Goal: Information Seeking & Learning: Learn about a topic

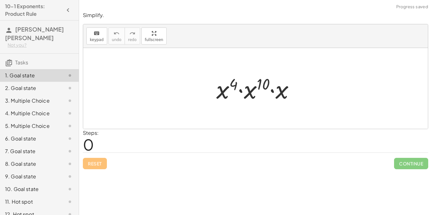
click at [229, 168] on div "Reset Continue" at bounding box center [256, 161] width 346 height 17
click at [217, 90] on div at bounding box center [258, 88] width 90 height 33
click at [243, 98] on div at bounding box center [258, 88] width 90 height 33
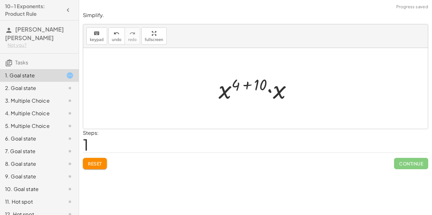
click at [250, 90] on div at bounding box center [257, 88] width 85 height 33
click at [249, 90] on div at bounding box center [258, 88] width 63 height 33
click at [230, 109] on div at bounding box center [255, 88] width 345 height 81
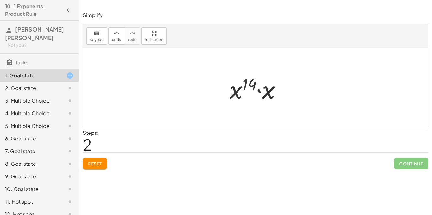
click at [235, 97] on div at bounding box center [258, 88] width 63 height 33
click at [86, 163] on button "Reset" at bounding box center [95, 163] width 24 height 11
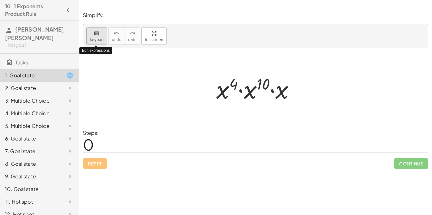
click at [97, 42] on span "keypad" at bounding box center [97, 40] width 14 height 4
click at [94, 35] on icon "keyboard" at bounding box center [97, 34] width 6 height 8
click at [234, 86] on div at bounding box center [258, 88] width 90 height 33
click at [259, 118] on div at bounding box center [255, 88] width 345 height 81
click at [244, 97] on div at bounding box center [258, 88] width 90 height 33
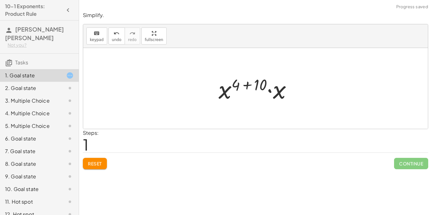
click at [97, 166] on span "Reset" at bounding box center [95, 164] width 14 height 6
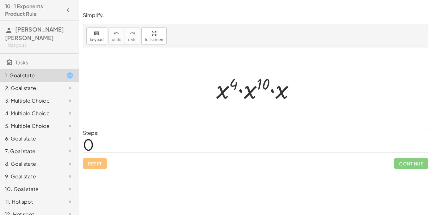
click at [222, 93] on div at bounding box center [258, 88] width 90 height 33
drag, startPoint x: 245, startPoint y: 96, endPoint x: 242, endPoint y: 95, distance: 3.3
click at [242, 95] on div at bounding box center [258, 88] width 90 height 33
drag, startPoint x: 249, startPoint y: 92, endPoint x: 214, endPoint y: 92, distance: 35.1
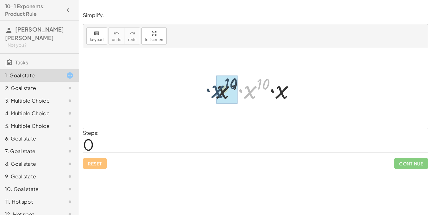
click at [214, 92] on div at bounding box center [258, 88] width 90 height 33
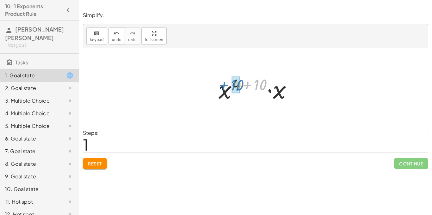
drag, startPoint x: 256, startPoint y: 84, endPoint x: 234, endPoint y: 84, distance: 22.2
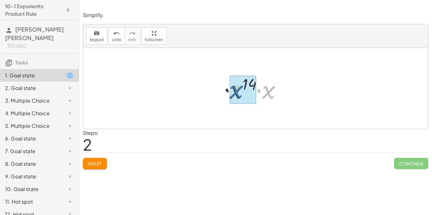
drag, startPoint x: 267, startPoint y: 93, endPoint x: 229, endPoint y: 93, distance: 37.7
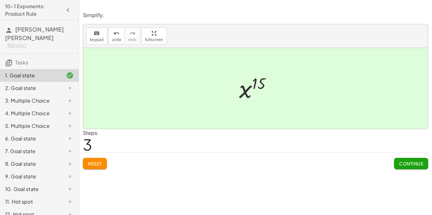
click at [407, 161] on span "Continue" at bounding box center [411, 164] width 24 height 6
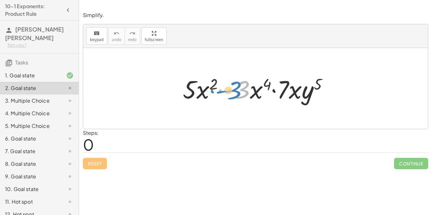
drag, startPoint x: 249, startPoint y: 95, endPoint x: 244, endPoint y: 96, distance: 5.8
click at [244, 96] on div at bounding box center [258, 88] width 157 height 33
click at [253, 96] on div at bounding box center [258, 88] width 157 height 33
drag, startPoint x: 188, startPoint y: 92, endPoint x: 181, endPoint y: 90, distance: 7.1
click at [181, 90] on div at bounding box center [258, 88] width 157 height 33
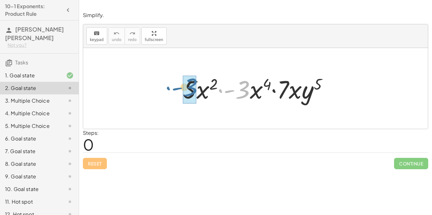
drag, startPoint x: 246, startPoint y: 94, endPoint x: 195, endPoint y: 93, distance: 50.6
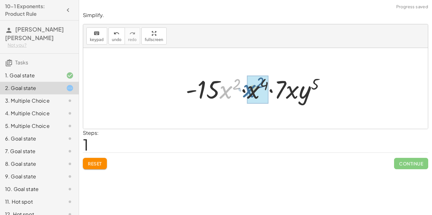
drag, startPoint x: 225, startPoint y: 98, endPoint x: 248, endPoint y: 97, distance: 23.7
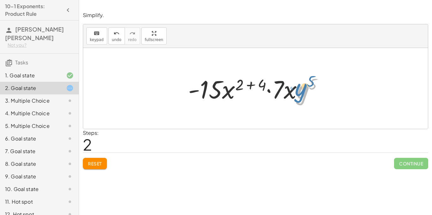
click at [298, 91] on div at bounding box center [258, 88] width 146 height 33
drag, startPoint x: 260, startPoint y: 84, endPoint x: 240, endPoint y: 83, distance: 20.0
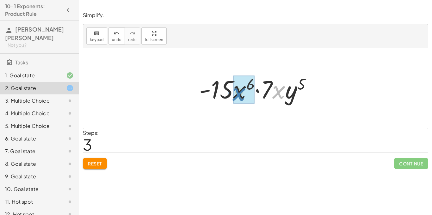
drag, startPoint x: 277, startPoint y: 97, endPoint x: 239, endPoint y: 100, distance: 37.8
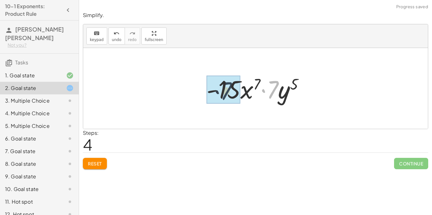
drag, startPoint x: 274, startPoint y: 93, endPoint x: 223, endPoint y: 92, distance: 50.9
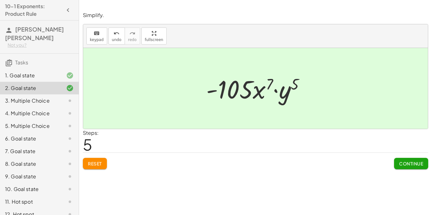
click at [422, 161] on span "Continue" at bounding box center [411, 164] width 24 height 6
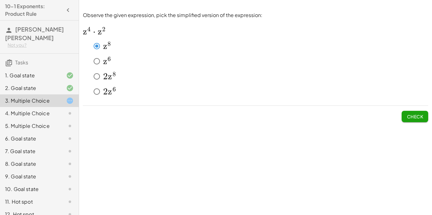
click at [108, 77] on span "z" at bounding box center [110, 76] width 4 height 11
click at [406, 115] on button "Check" at bounding box center [415, 116] width 27 height 11
click at [406, 117] on button "Check" at bounding box center [415, 116] width 27 height 11
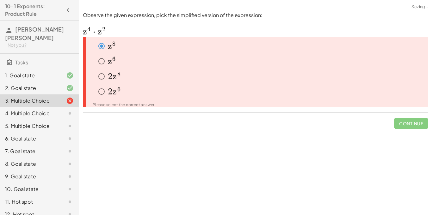
click at [240, 94] on div "﻿ 2 z 6 2z^6 2 z 6 ﻿" at bounding box center [261, 91] width 333 height 13
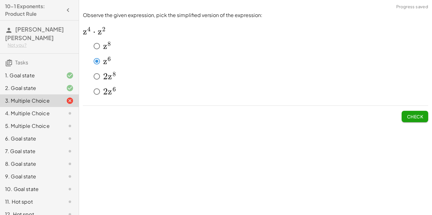
click at [34, 84] on div "2. Goal state" at bounding box center [30, 88] width 51 height 8
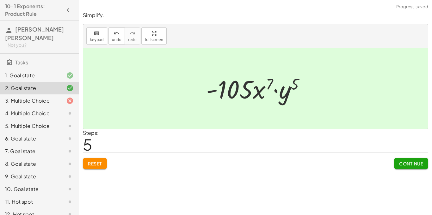
click at [47, 72] on div "1. Goal state" at bounding box center [30, 76] width 51 height 8
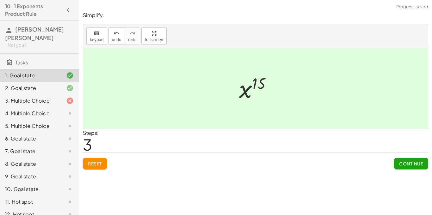
click at [100, 168] on button "Reset" at bounding box center [95, 163] width 24 height 11
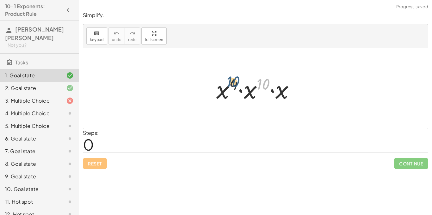
drag, startPoint x: 260, startPoint y: 85, endPoint x: 230, endPoint y: 83, distance: 30.5
click at [230, 83] on div at bounding box center [258, 88] width 90 height 33
drag, startPoint x: 254, startPoint y: 91, endPoint x: 223, endPoint y: 91, distance: 30.4
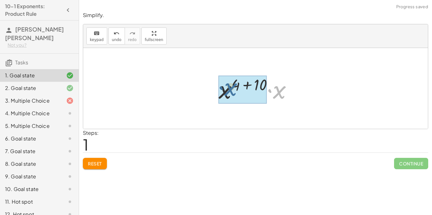
drag, startPoint x: 273, startPoint y: 93, endPoint x: 221, endPoint y: 90, distance: 52.6
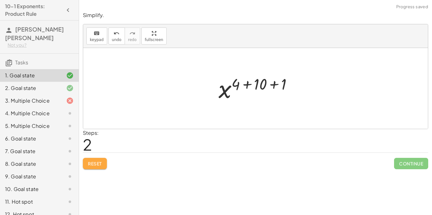
click at [98, 160] on button "Reset" at bounding box center [95, 163] width 24 height 11
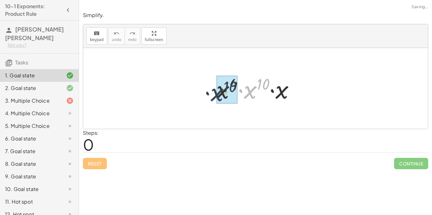
drag, startPoint x: 257, startPoint y: 85, endPoint x: 223, endPoint y: 87, distance: 33.6
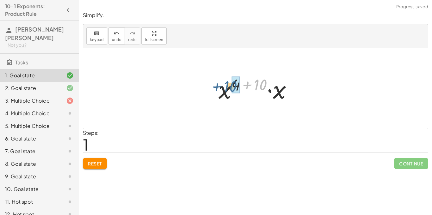
drag, startPoint x: 253, startPoint y: 81, endPoint x: 227, endPoint y: 83, distance: 25.4
click at [227, 83] on div at bounding box center [257, 88] width 85 height 33
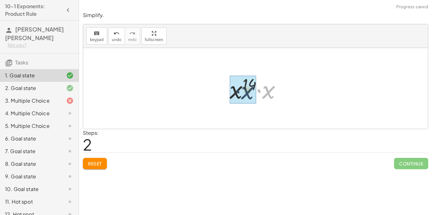
drag, startPoint x: 272, startPoint y: 92, endPoint x: 248, endPoint y: 92, distance: 24.7
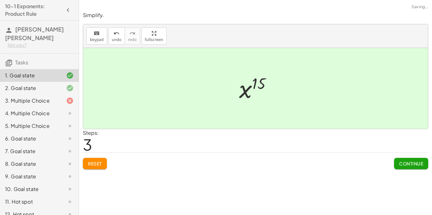
click at [398, 164] on button "Continue" at bounding box center [411, 163] width 34 height 11
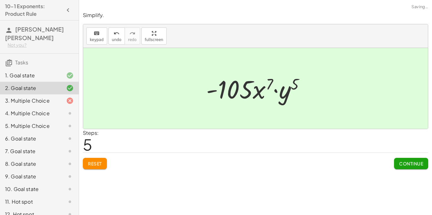
click at [398, 164] on button "Continue" at bounding box center [411, 163] width 34 height 11
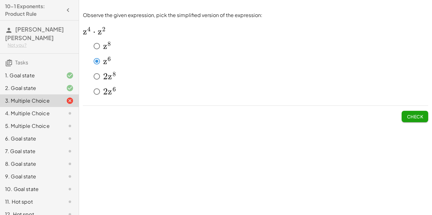
click at [409, 118] on span "Check" at bounding box center [415, 117] width 16 height 6
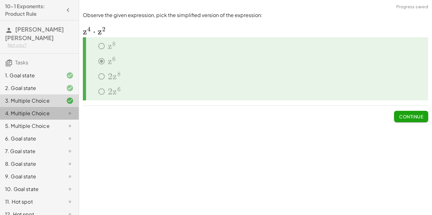
click at [40, 110] on div "4. Multiple Choice" at bounding box center [30, 114] width 51 height 8
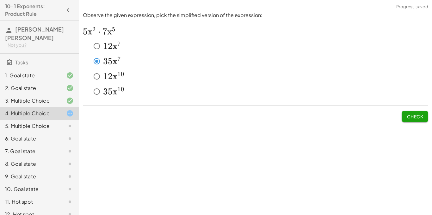
click at [405, 118] on button "Check" at bounding box center [415, 116] width 27 height 11
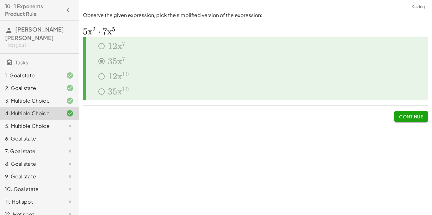
click at [405, 119] on span "Continue" at bounding box center [411, 117] width 24 height 6
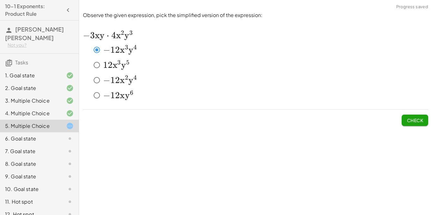
click at [408, 118] on span "Check" at bounding box center [415, 121] width 16 height 6
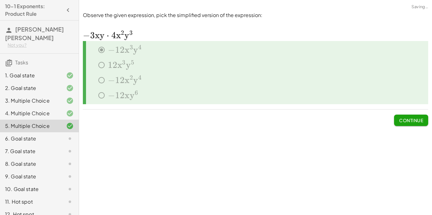
click at [408, 118] on span "Continue" at bounding box center [411, 121] width 24 height 6
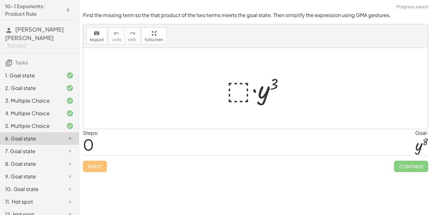
click at [234, 96] on div at bounding box center [257, 88] width 69 height 33
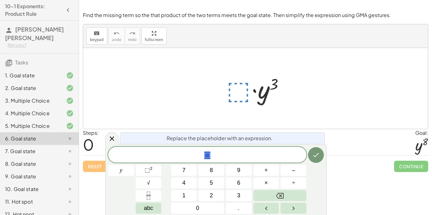
scroll to position [1, 0]
click at [153, 172] on button "⬚ 2" at bounding box center [149, 170] width 26 height 11
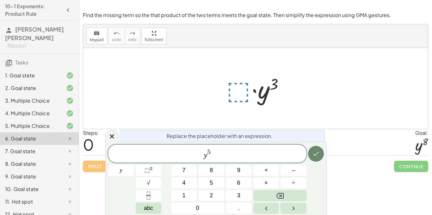
click at [314, 154] on icon "Done" at bounding box center [316, 154] width 8 height 8
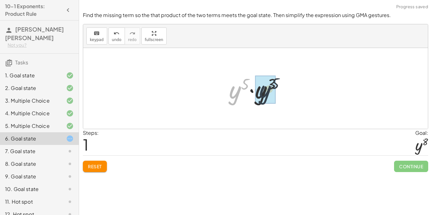
drag, startPoint x: 232, startPoint y: 99, endPoint x: 262, endPoint y: 98, distance: 30.4
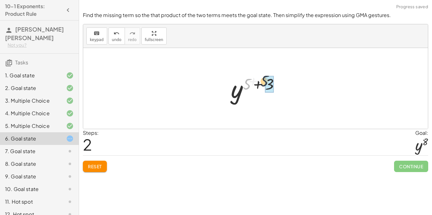
drag, startPoint x: 250, startPoint y: 88, endPoint x: 267, endPoint y: 84, distance: 17.1
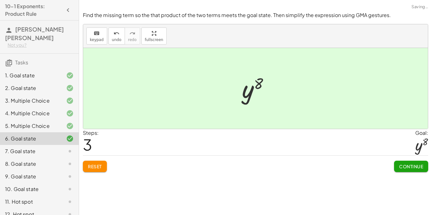
click at [413, 169] on span "Continue" at bounding box center [411, 167] width 24 height 6
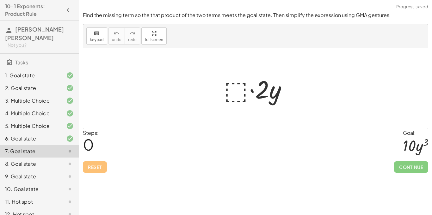
click at [245, 94] on div at bounding box center [258, 88] width 74 height 33
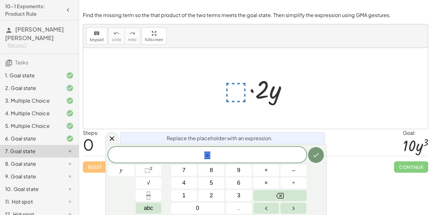
scroll to position [1, 0]
click at [214, 158] on span "8 ​" at bounding box center [207, 155] width 198 height 9
click at [155, 171] on button "⬚ 2" at bounding box center [149, 170] width 26 height 11
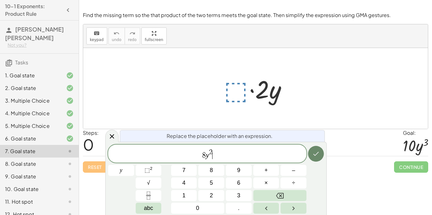
click at [313, 153] on icon "Done" at bounding box center [316, 154] width 8 height 8
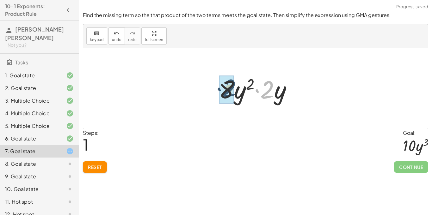
drag, startPoint x: 263, startPoint y: 96, endPoint x: 225, endPoint y: 94, distance: 38.3
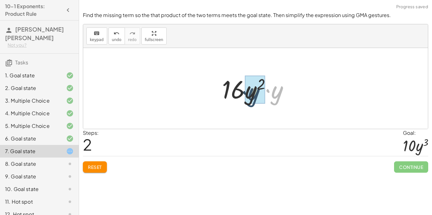
drag, startPoint x: 271, startPoint y: 97, endPoint x: 246, endPoint y: 99, distance: 24.8
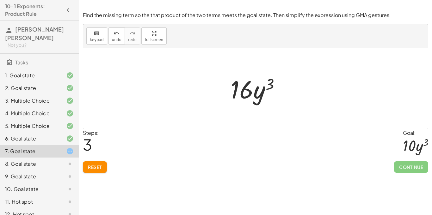
click at [90, 169] on span "Reset" at bounding box center [95, 168] width 14 height 6
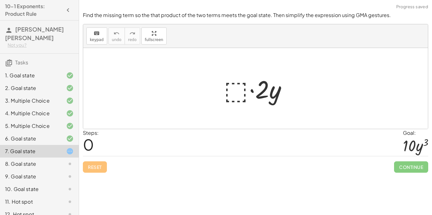
click at [240, 97] on div at bounding box center [258, 88] width 74 height 33
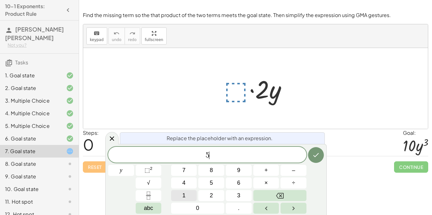
scroll to position [3, 0]
click at [151, 167] on sup "2" at bounding box center [151, 168] width 3 height 5
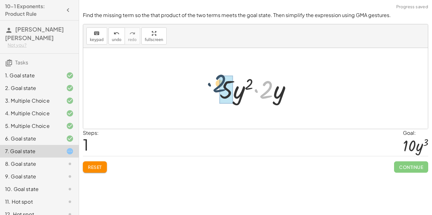
drag, startPoint x: 268, startPoint y: 96, endPoint x: 221, endPoint y: 90, distance: 47.9
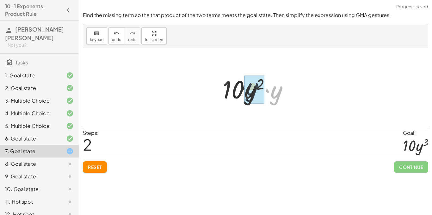
drag, startPoint x: 277, startPoint y: 99, endPoint x: 251, endPoint y: 96, distance: 25.8
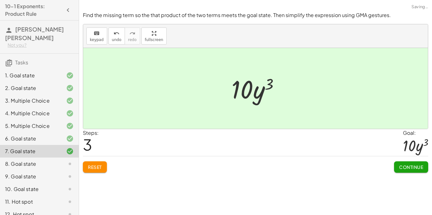
click at [409, 170] on span "Continue" at bounding box center [411, 168] width 24 height 6
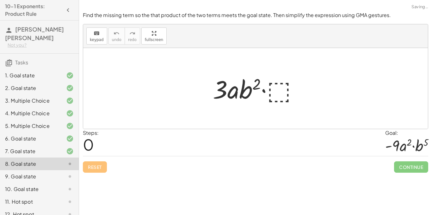
click at [287, 98] on div at bounding box center [258, 88] width 97 height 33
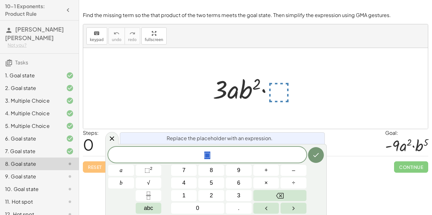
click at [287, 98] on div at bounding box center [258, 88] width 97 height 33
click at [150, 172] on span "⬚" at bounding box center [147, 170] width 5 height 6
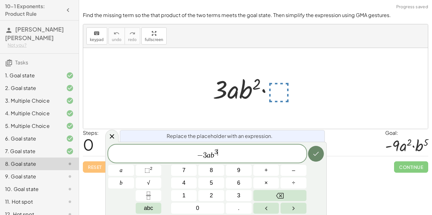
click at [316, 155] on icon "Done" at bounding box center [317, 154] width 6 height 4
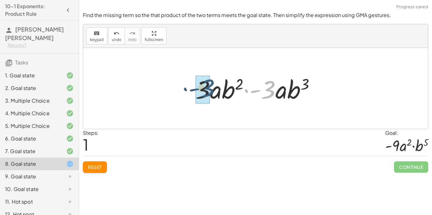
drag, startPoint x: 262, startPoint y: 95, endPoint x: 197, endPoint y: 94, distance: 65.2
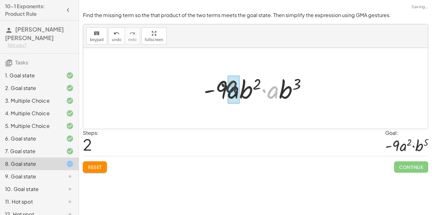
drag, startPoint x: 269, startPoint y: 96, endPoint x: 223, endPoint y: 90, distance: 46.5
click at [223, 90] on div at bounding box center [258, 88] width 115 height 33
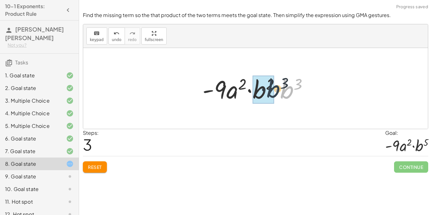
drag, startPoint x: 283, startPoint y: 91, endPoint x: 261, endPoint y: 90, distance: 22.2
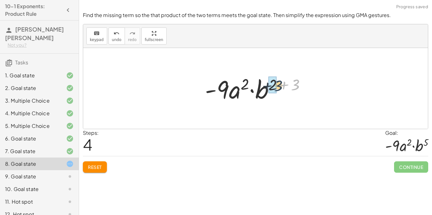
drag, startPoint x: 296, startPoint y: 85, endPoint x: 277, endPoint y: 86, distance: 19.0
click at [277, 86] on div at bounding box center [258, 88] width 112 height 33
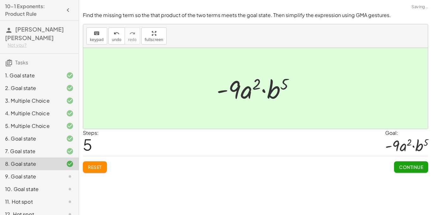
click at [408, 165] on span "Continue" at bounding box center [411, 168] width 24 height 6
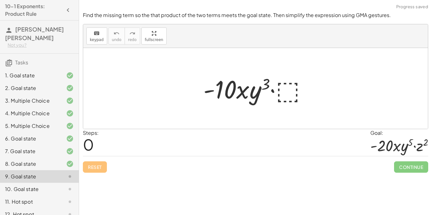
click at [293, 95] on div at bounding box center [257, 88] width 115 height 33
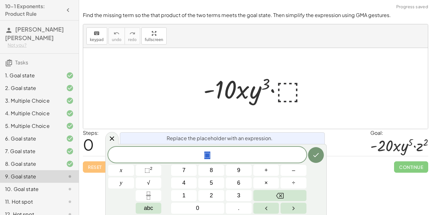
scroll to position [4, 0]
click at [54, 160] on div "8. Goal state" at bounding box center [30, 164] width 51 height 8
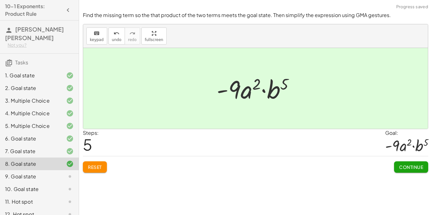
click at [46, 148] on div "7. Goal state" at bounding box center [30, 152] width 51 height 8
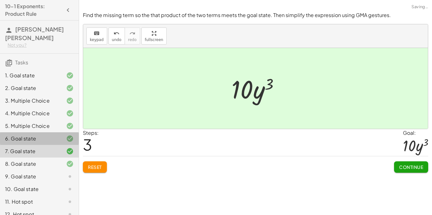
click at [43, 135] on div "6. Goal state" at bounding box center [30, 139] width 51 height 8
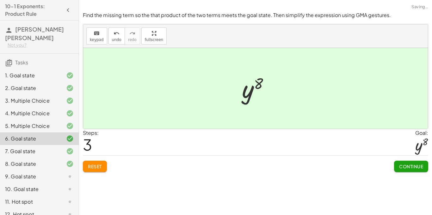
click at [45, 122] on div "5. Multiple Choice" at bounding box center [30, 126] width 51 height 8
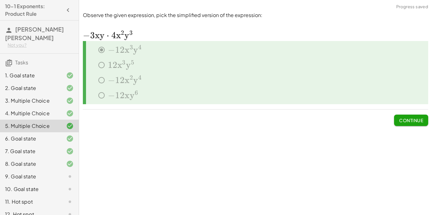
click at [43, 110] on div "4. Multiple Choice" at bounding box center [30, 114] width 51 height 8
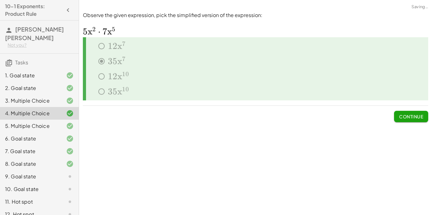
click at [51, 97] on div "3. Multiple Choice" at bounding box center [30, 101] width 51 height 8
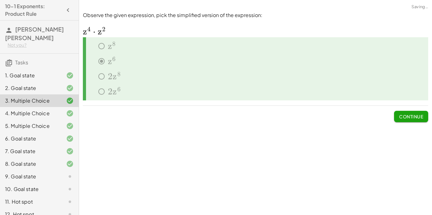
click at [48, 84] on div "2. Goal state" at bounding box center [30, 88] width 51 height 8
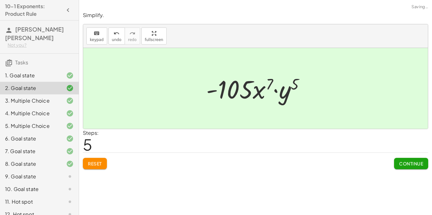
click at [47, 196] on div "9. Goal state" at bounding box center [39, 202] width 79 height 13
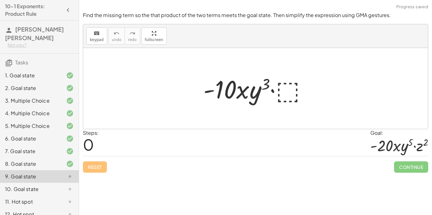
click at [282, 96] on div at bounding box center [257, 88] width 115 height 33
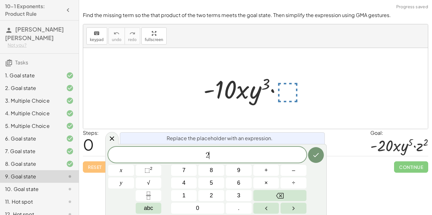
scroll to position [5, 0]
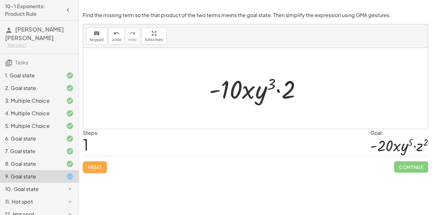
click at [101, 167] on span "Reset" at bounding box center [95, 168] width 14 height 6
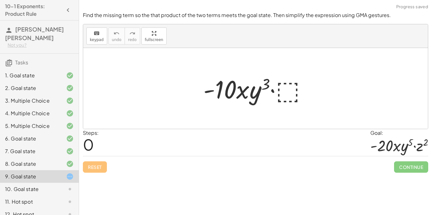
click at [287, 93] on div at bounding box center [257, 88] width 115 height 33
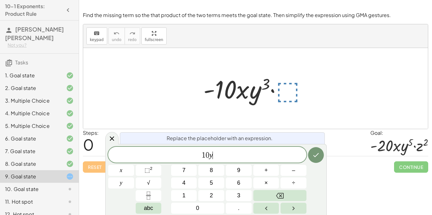
scroll to position [6, 0]
click at [145, 169] on span "⬚" at bounding box center [147, 170] width 5 height 6
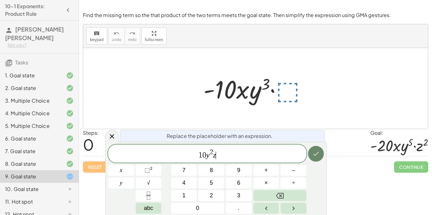
click at [315, 156] on icon "Done" at bounding box center [316, 154] width 8 height 8
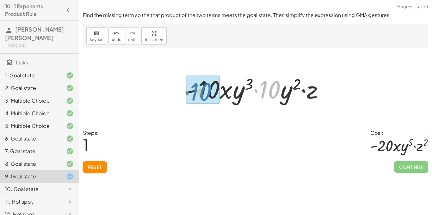
drag, startPoint x: 268, startPoint y: 88, endPoint x: 200, endPoint y: 90, distance: 68.4
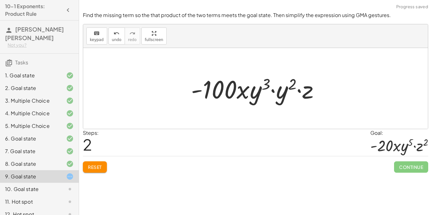
click at [90, 165] on span "Reset" at bounding box center [95, 168] width 14 height 6
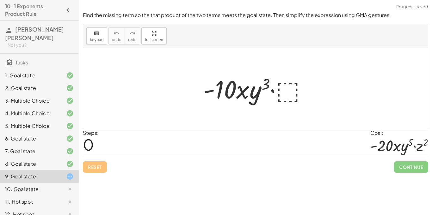
click at [286, 94] on div at bounding box center [257, 88] width 115 height 33
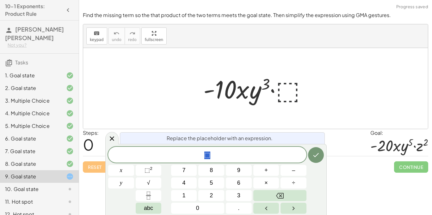
scroll to position [7, 0]
click at [215, 156] on span "⬚" at bounding box center [207, 155] width 198 height 9
click at [138, 171] on button "⬚ 2" at bounding box center [149, 170] width 26 height 11
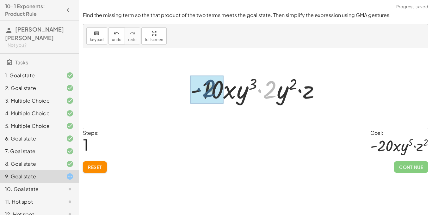
drag, startPoint x: 268, startPoint y: 90, endPoint x: 205, endPoint y: 89, distance: 63.3
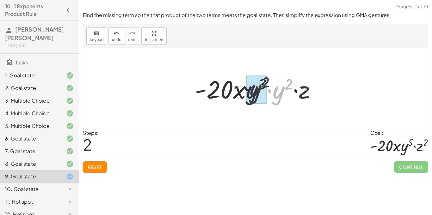
drag, startPoint x: 282, startPoint y: 95, endPoint x: 246, endPoint y: 93, distance: 35.8
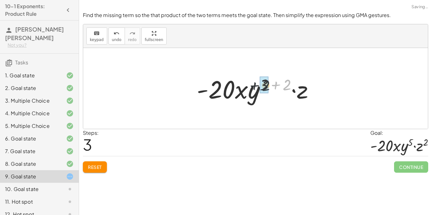
drag, startPoint x: 290, startPoint y: 82, endPoint x: 266, endPoint y: 83, distance: 23.4
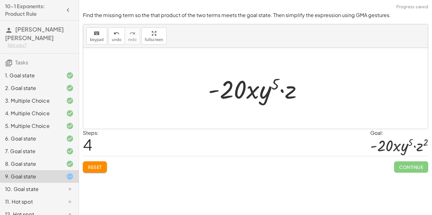
click at [290, 98] on div at bounding box center [258, 88] width 106 height 33
click at [105, 167] on button "Reset" at bounding box center [95, 167] width 24 height 11
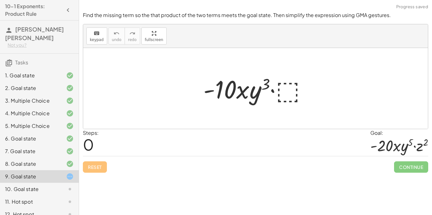
click at [288, 86] on div at bounding box center [257, 88] width 115 height 33
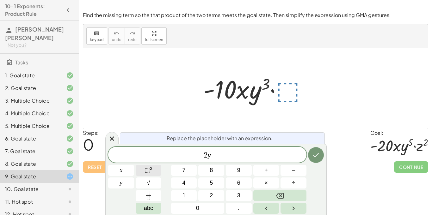
click at [145, 175] on button "⬚ 2" at bounding box center [149, 170] width 26 height 11
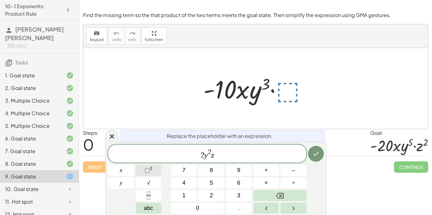
click at [149, 168] on span "⬚" at bounding box center [147, 170] width 5 height 6
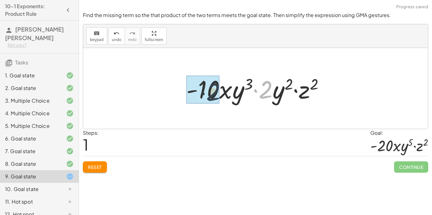
drag, startPoint x: 262, startPoint y: 86, endPoint x: 204, endPoint y: 87, distance: 58.5
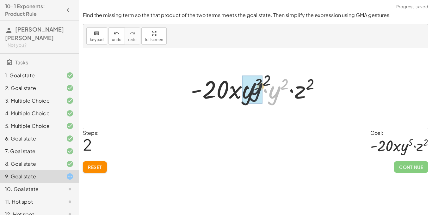
drag, startPoint x: 277, startPoint y: 94, endPoint x: 253, endPoint y: 90, distance: 24.6
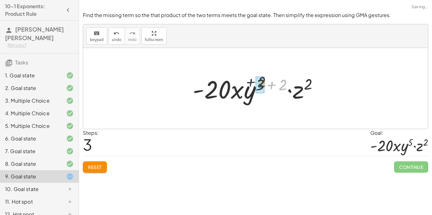
drag, startPoint x: 283, startPoint y: 86, endPoint x: 260, endPoint y: 84, distance: 22.6
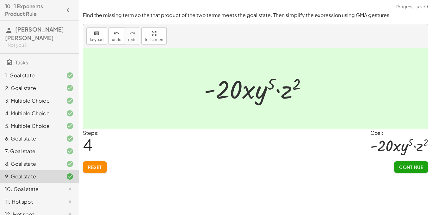
click at [402, 167] on span "Continue" at bounding box center [411, 168] width 24 height 6
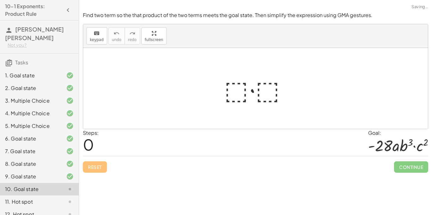
click at [242, 92] on div at bounding box center [258, 88] width 74 height 33
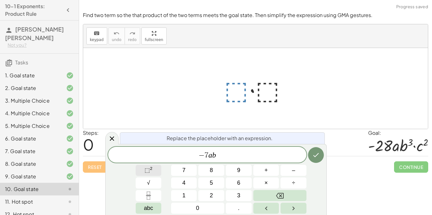
click at [146, 168] on span "⬚" at bounding box center [147, 170] width 5 height 6
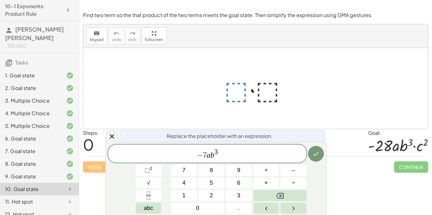
click at [267, 95] on div at bounding box center [258, 88] width 74 height 33
click at [264, 99] on div at bounding box center [258, 88] width 74 height 33
click at [319, 153] on icon "Done" at bounding box center [316, 154] width 8 height 8
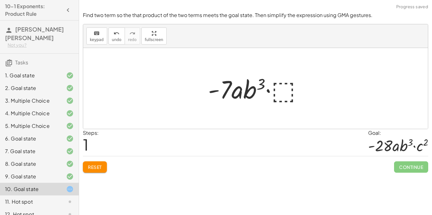
click at [288, 95] on div at bounding box center [258, 88] width 106 height 33
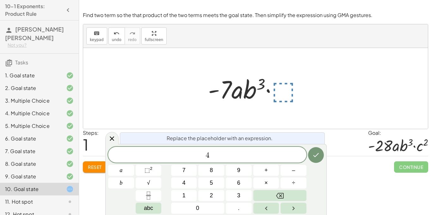
click at [288, 95] on div at bounding box center [258, 88] width 106 height 33
click at [141, 168] on button "⬚ 2" at bounding box center [149, 170] width 26 height 11
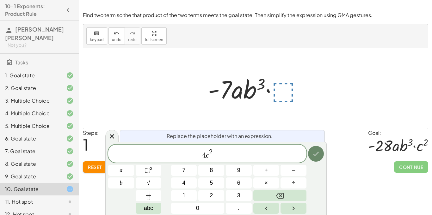
click at [320, 157] on button "Done" at bounding box center [316, 154] width 16 height 16
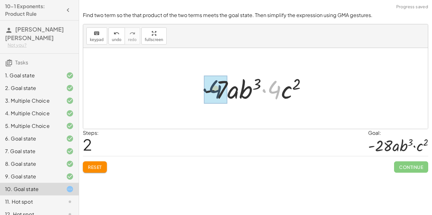
drag, startPoint x: 272, startPoint y: 85, endPoint x: 211, endPoint y: 84, distance: 61.7
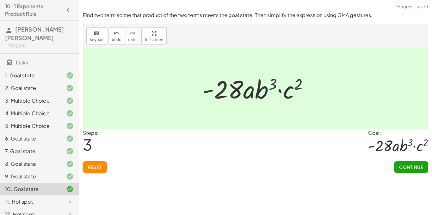
click at [407, 166] on span "Continue" at bounding box center [411, 168] width 24 height 6
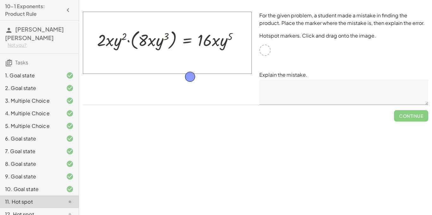
drag, startPoint x: 265, startPoint y: 53, endPoint x: 190, endPoint y: 79, distance: 79.9
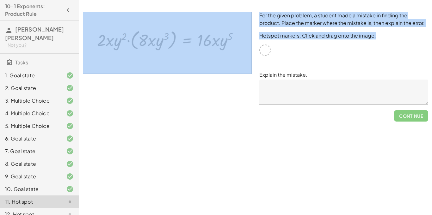
drag, startPoint x: 264, startPoint y: 54, endPoint x: 238, endPoint y: 55, distance: 26.3
click at [238, 55] on div "For the given problem, a student made a mistake in finding the product. Place t…" at bounding box center [255, 58] width 353 height 101
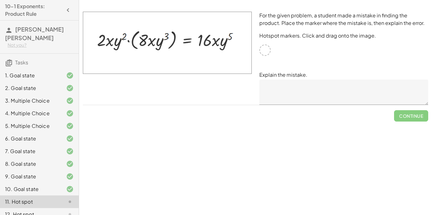
click at [233, 88] on div at bounding box center [167, 58] width 177 height 101
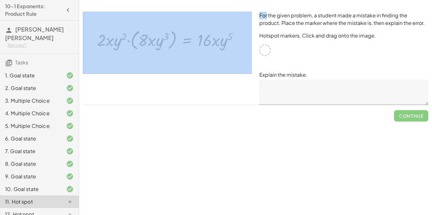
click at [219, 71] on img at bounding box center [167, 43] width 169 height 62
click at [204, 50] on img at bounding box center [167, 43] width 169 height 62
click at [229, 73] on img at bounding box center [167, 43] width 169 height 62
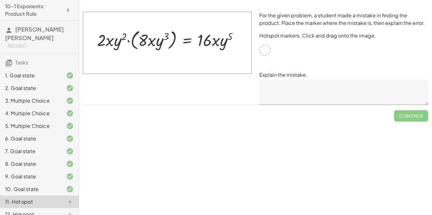
click at [252, 141] on div "Simplify. keyboard keypad undo undo redo redo fullscreen · x 4 · x 10 · x · x (…" at bounding box center [255, 107] width 353 height 215
drag, startPoint x: 220, startPoint y: 53, endPoint x: 160, endPoint y: 50, distance: 59.6
click at [160, 50] on img at bounding box center [167, 43] width 169 height 62
click at [296, 89] on textarea at bounding box center [343, 92] width 169 height 25
drag, startPoint x: 265, startPoint y: 49, endPoint x: 256, endPoint y: 49, distance: 9.8
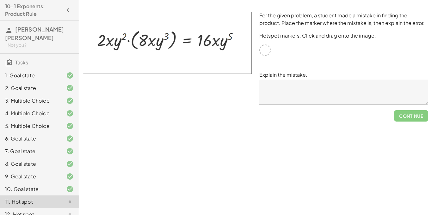
click at [256, 49] on div "For the given problem, a student made a mistake in finding the product. Place t…" at bounding box center [344, 58] width 177 height 101
click at [196, 42] on img at bounding box center [167, 43] width 169 height 62
drag, startPoint x: 196, startPoint y: 42, endPoint x: 215, endPoint y: 43, distance: 18.4
click at [215, 43] on img at bounding box center [167, 43] width 169 height 62
drag, startPoint x: 215, startPoint y: 43, endPoint x: 175, endPoint y: 43, distance: 39.6
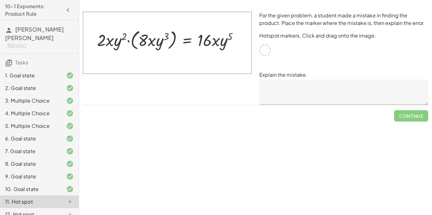
click at [175, 43] on img at bounding box center [167, 43] width 169 height 62
click at [130, 40] on img at bounding box center [167, 43] width 169 height 62
click at [325, 92] on textarea at bounding box center [343, 92] width 169 height 25
click at [263, 50] on div at bounding box center [264, 50] width 11 height 11
click at [264, 51] on div at bounding box center [264, 50] width 11 height 11
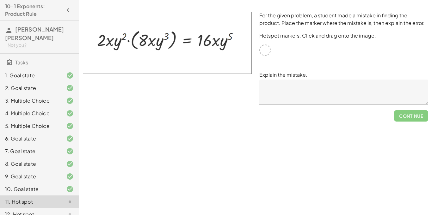
click at [264, 51] on div at bounding box center [264, 50] width 11 height 11
click at [283, 93] on textarea at bounding box center [343, 92] width 169 height 25
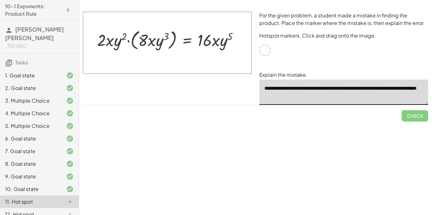
type textarea "**********"
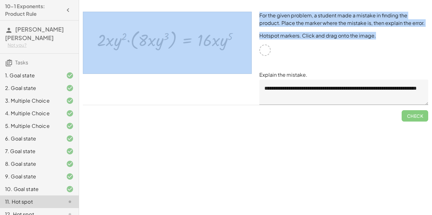
drag, startPoint x: 266, startPoint y: 51, endPoint x: 194, endPoint y: 78, distance: 76.7
click at [194, 78] on div "**********" at bounding box center [255, 58] width 353 height 101
click at [194, 78] on div at bounding box center [167, 58] width 177 height 101
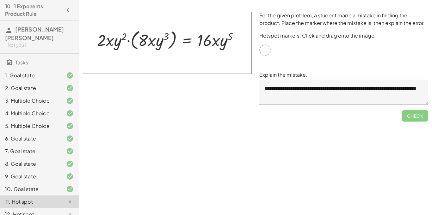
drag, startPoint x: 209, startPoint y: 106, endPoint x: 185, endPoint y: 84, distance: 32.9
click at [185, 84] on div at bounding box center [167, 58] width 177 height 101
drag, startPoint x: 200, startPoint y: 60, endPoint x: 220, endPoint y: 59, distance: 19.6
click at [220, 59] on img at bounding box center [167, 43] width 169 height 62
drag, startPoint x: 220, startPoint y: 59, endPoint x: 191, endPoint y: 78, distance: 33.8
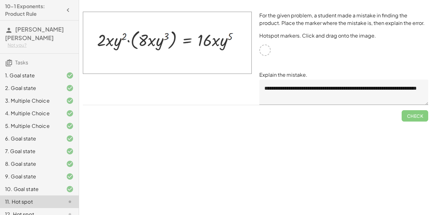
click at [191, 78] on div at bounding box center [167, 58] width 177 height 101
click at [311, 98] on textarea "**********" at bounding box center [343, 92] width 169 height 25
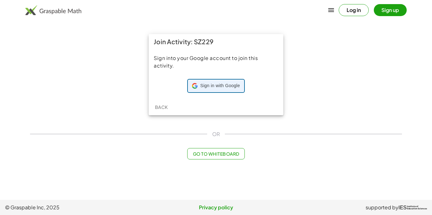
click at [221, 87] on span "Sign in with Google" at bounding box center [220, 86] width 40 height 6
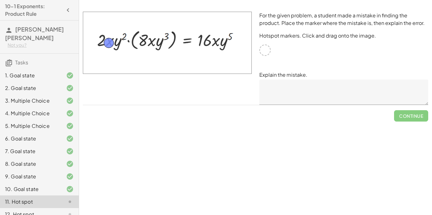
drag, startPoint x: 264, startPoint y: 52, endPoint x: 108, endPoint y: 44, distance: 156.5
click at [286, 95] on textarea at bounding box center [343, 92] width 169 height 25
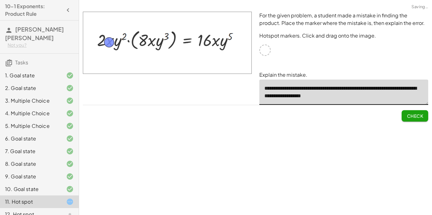
type textarea "**********"
click at [413, 118] on span "Check" at bounding box center [415, 116] width 16 height 6
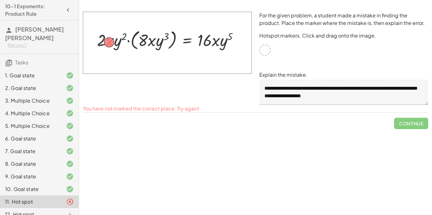
click at [0, 0] on div "**********" at bounding box center [0, 0] width 0 height 0
drag, startPoint x: 111, startPoint y: 45, endPoint x: 153, endPoint y: 45, distance: 42.4
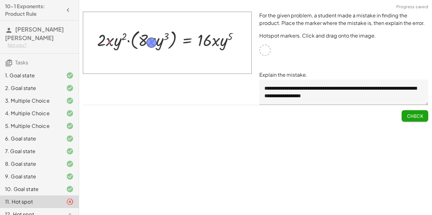
click at [405, 115] on button "Check" at bounding box center [415, 115] width 27 height 11
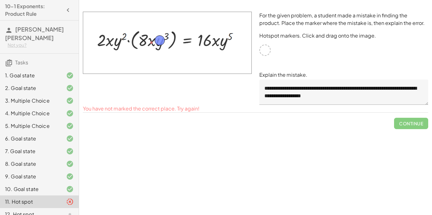
drag, startPoint x: 152, startPoint y: 45, endPoint x: 160, endPoint y: 43, distance: 8.5
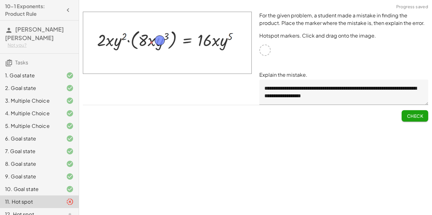
click at [415, 117] on span "Check" at bounding box center [415, 116] width 16 height 6
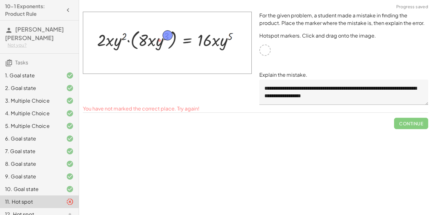
drag, startPoint x: 158, startPoint y: 39, endPoint x: 166, endPoint y: 34, distance: 9.4
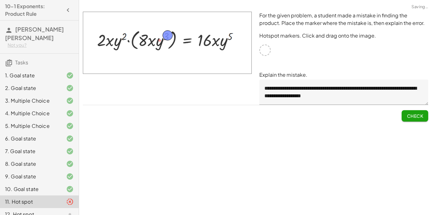
click at [415, 120] on button "Check" at bounding box center [415, 115] width 27 height 11
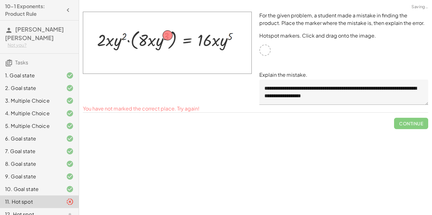
click at [175, 35] on img at bounding box center [167, 43] width 169 height 62
drag, startPoint x: 168, startPoint y: 35, endPoint x: 123, endPoint y: 36, distance: 45.0
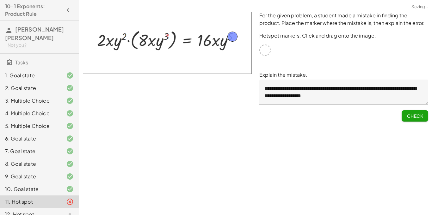
drag, startPoint x: 124, startPoint y: 35, endPoint x: 234, endPoint y: 35, distance: 109.8
click at [415, 112] on button "Check" at bounding box center [415, 115] width 27 height 11
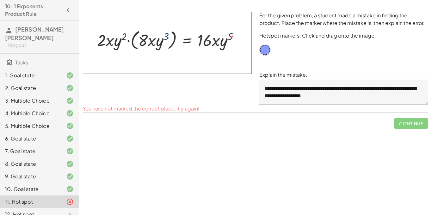
drag, startPoint x: 229, startPoint y: 39, endPoint x: 261, endPoint y: 53, distance: 34.7
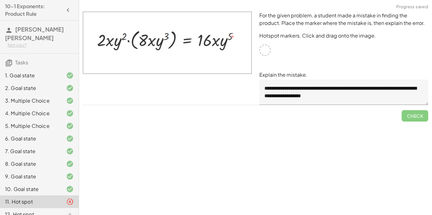
drag, startPoint x: 231, startPoint y: 51, endPoint x: 197, endPoint y: 47, distance: 33.8
click at [197, 47] on img at bounding box center [167, 43] width 169 height 62
drag, startPoint x: 233, startPoint y: 37, endPoint x: 216, endPoint y: 43, distance: 17.5
click at [216, 43] on img at bounding box center [167, 43] width 169 height 62
drag, startPoint x: 217, startPoint y: 43, endPoint x: 307, endPoint y: 67, distance: 93.0
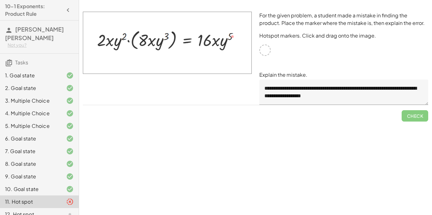
click at [307, 67] on div "**********" at bounding box center [255, 58] width 353 height 101
click at [307, 67] on div "**********" at bounding box center [344, 58] width 177 height 101
click at [279, 91] on textarea "**********" at bounding box center [343, 92] width 169 height 25
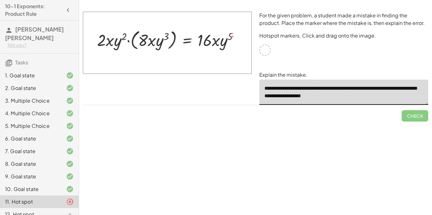
click at [279, 91] on textarea "**********" at bounding box center [343, 92] width 169 height 25
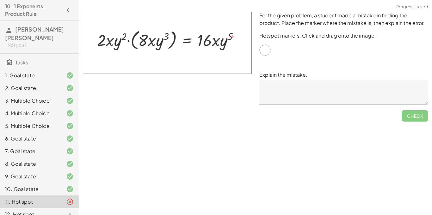
drag, startPoint x: 165, startPoint y: 97, endPoint x: 212, endPoint y: 94, distance: 47.6
click at [212, 94] on div at bounding box center [167, 58] width 177 height 101
drag, startPoint x: 240, startPoint y: 60, endPoint x: 203, endPoint y: 48, distance: 39.9
click at [203, 48] on img at bounding box center [167, 43] width 169 height 62
drag, startPoint x: 233, startPoint y: 36, endPoint x: 176, endPoint y: 41, distance: 57.5
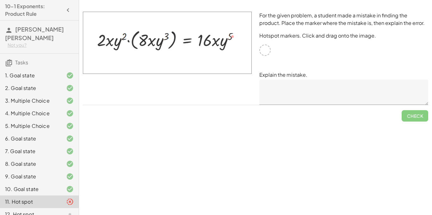
click at [176, 41] on img at bounding box center [167, 43] width 169 height 62
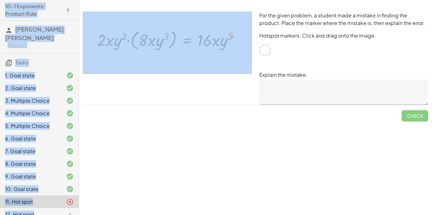
drag, startPoint x: 78, startPoint y: 8, endPoint x: 159, endPoint y: 47, distance: 90.3
click at [159, 47] on main "10-1 Exponents: Product Rule [PERSON_NAME] [PERSON_NAME] Not you? Tasks 1. Goal…" at bounding box center [216, 107] width 432 height 215
click at [159, 47] on img at bounding box center [167, 43] width 169 height 62
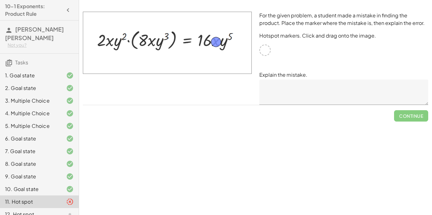
drag, startPoint x: 266, startPoint y: 53, endPoint x: 217, endPoint y: 45, distance: 49.7
click at [354, 81] on textarea at bounding box center [343, 92] width 169 height 25
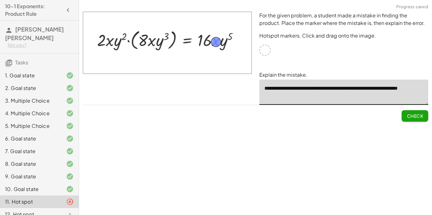
click at [390, 90] on textarea "**********" at bounding box center [343, 92] width 169 height 25
type textarea "**********"
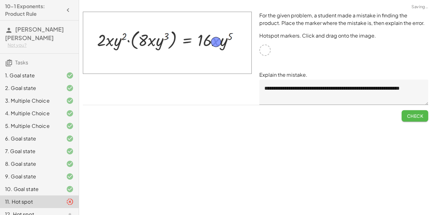
click at [413, 116] on span "Check" at bounding box center [415, 116] width 16 height 6
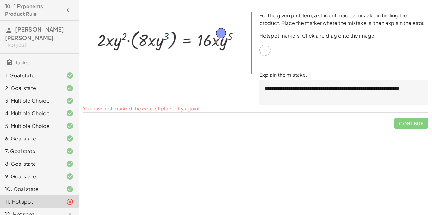
drag, startPoint x: 217, startPoint y: 42, endPoint x: 221, endPoint y: 34, distance: 9.8
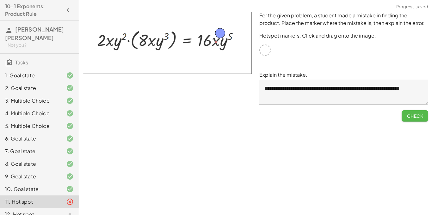
click at [420, 116] on span "Check" at bounding box center [415, 116] width 16 height 6
click at [414, 120] on button "Continue" at bounding box center [411, 115] width 34 height 11
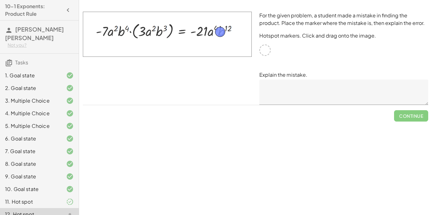
drag, startPoint x: 264, startPoint y: 49, endPoint x: 220, endPoint y: 30, distance: 48.2
click at [288, 89] on textarea at bounding box center [343, 92] width 169 height 25
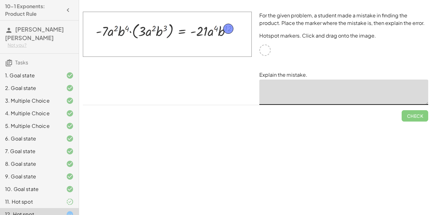
drag, startPoint x: 220, startPoint y: 31, endPoint x: 228, endPoint y: 28, distance: 8.5
click at [284, 90] on textarea at bounding box center [343, 92] width 169 height 25
click at [283, 89] on textarea at bounding box center [343, 92] width 169 height 25
click at [273, 89] on textarea "**********" at bounding box center [343, 92] width 169 height 25
click at [310, 89] on textarea "**********" at bounding box center [343, 92] width 169 height 25
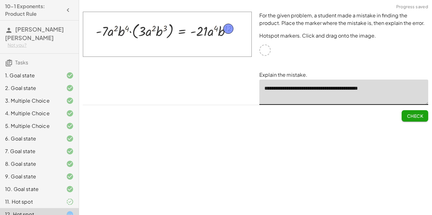
type textarea "**********"
click at [406, 119] on button "Check" at bounding box center [415, 115] width 27 height 11
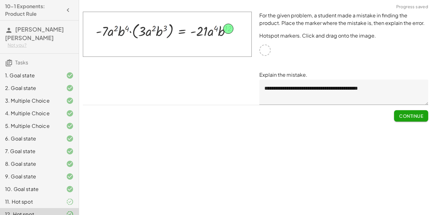
click at [408, 118] on span "Continue" at bounding box center [411, 116] width 24 height 6
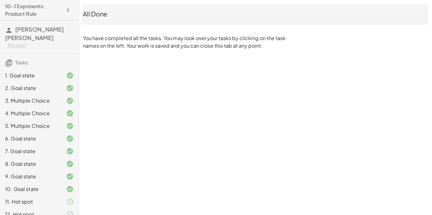
click at [67, 8] on icon "button" at bounding box center [68, 10] width 8 height 8
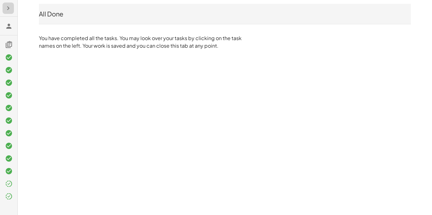
click at [11, 9] on icon "button" at bounding box center [8, 8] width 8 height 8
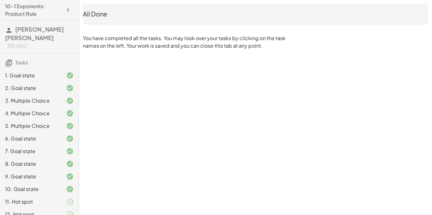
click at [0, 0] on div "10-1 Exponents: Product Rule Brian Garibay Estrella Not you? Tasks 1. Goal stat…" at bounding box center [0, 0] width 0 height 0
